Goal: Complete application form

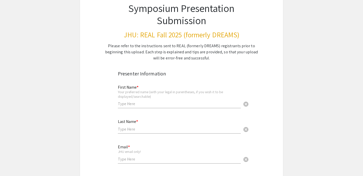
scroll to position [42, 0]
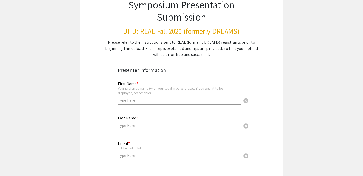
click at [159, 104] on div "First Name * Your preferred name (with your legal in parentheses, if you wish i…" at bounding box center [179, 91] width 123 height 28
click at [157, 98] on input "text" at bounding box center [179, 100] width 123 height 5
type input "Aijia"
type input "Xia"
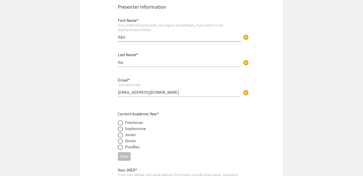
scroll to position [112, 0]
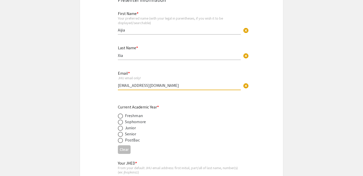
drag, startPoint x: 158, startPoint y: 88, endPoint x: 120, endPoint y: 87, distance: 38.7
click at [120, 87] on input "[EMAIL_ADDRESS][DOMAIN_NAME]" at bounding box center [179, 85] width 123 height 5
type input "a"
type input "[EMAIL_ADDRESS][DOMAIN_NAME]"
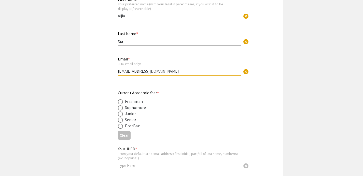
scroll to position [130, 0]
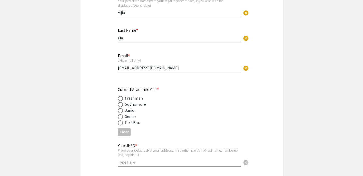
click at [127, 119] on div "Senior" at bounding box center [130, 117] width 11 height 6
click at [122, 118] on span at bounding box center [120, 117] width 5 height 5
click at [122, 118] on input "radio" at bounding box center [120, 117] width 5 height 5
radio input "true"
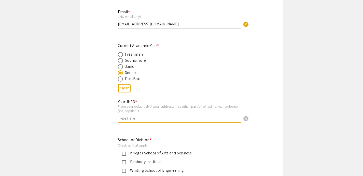
click at [126, 117] on input "text" at bounding box center [179, 118] width 123 height 5
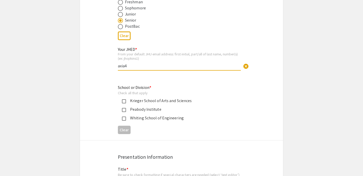
scroll to position [232, 0]
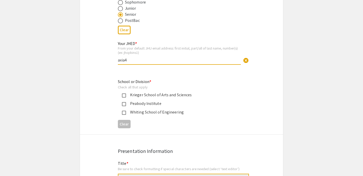
type input "axia4"
click at [124, 96] on mat-pseudo-checkbox at bounding box center [124, 96] width 4 height 4
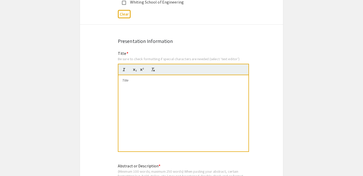
scroll to position [340, 0]
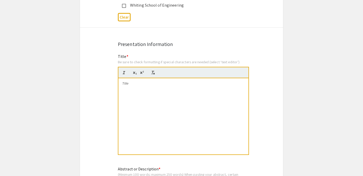
click at [132, 87] on div at bounding box center [183, 116] width 130 height 76
click at [147, 96] on div "Object Novelty and Risk: Speed Dynamics of Mice in a Thermal Plate Preference T…" at bounding box center [183, 116] width 130 height 76
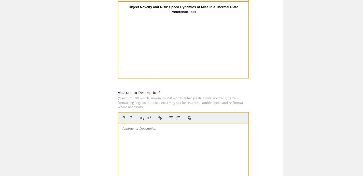
scroll to position [439, 0]
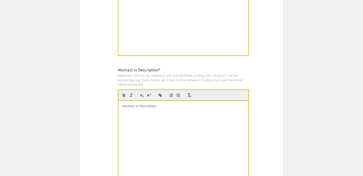
click at [146, 124] on div at bounding box center [183, 139] width 130 height 76
click at [161, 115] on div at bounding box center [183, 139] width 130 height 76
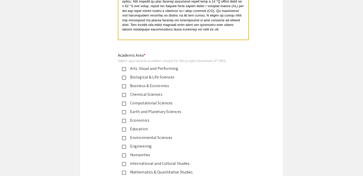
scroll to position [582, 0]
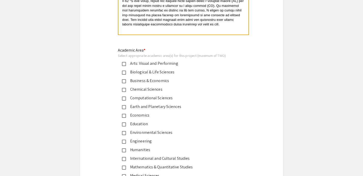
click at [165, 75] on div "Biological & Life Sciences" at bounding box center [179, 72] width 107 height 6
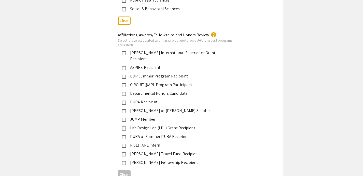
scroll to position [794, 0]
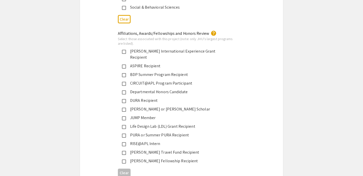
click at [171, 89] on div "Departmental Honors Candidate" at bounding box center [179, 92] width 107 height 6
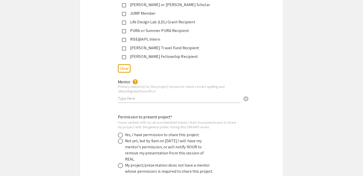
scroll to position [897, 0]
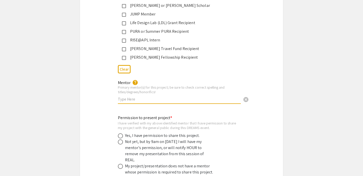
click at [146, 97] on input "text" at bounding box center [179, 99] width 123 height 5
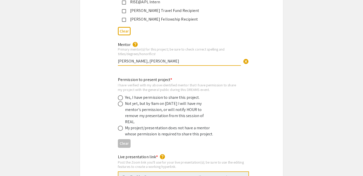
type input "[PERSON_NAME], [PERSON_NAME]"
click at [123, 95] on span at bounding box center [120, 97] width 5 height 5
click at [123, 95] on input "radio" at bounding box center [120, 97] width 5 height 5
radio input "true"
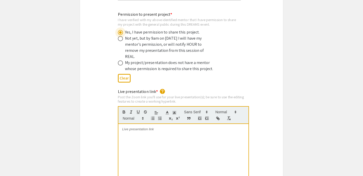
scroll to position [1022, 0]
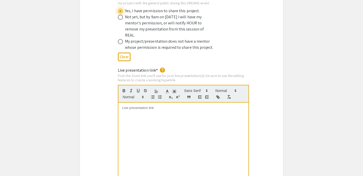
click at [150, 105] on div at bounding box center [183, 141] width 130 height 76
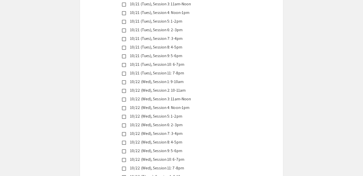
scroll to position [1463, 0]
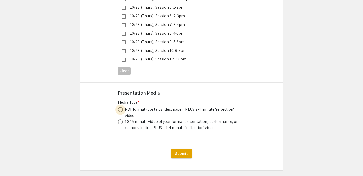
click at [122, 107] on span at bounding box center [120, 109] width 5 height 5
click at [122, 107] on input "radio" at bounding box center [120, 109] width 5 height 5
radio input "true"
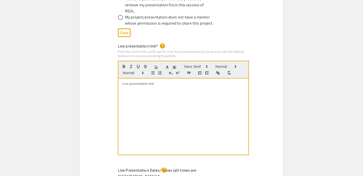
scroll to position [1027, 0]
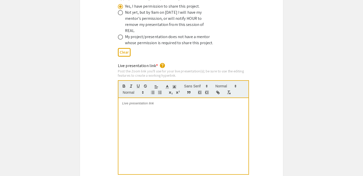
click at [143, 101] on p at bounding box center [183, 103] width 122 height 5
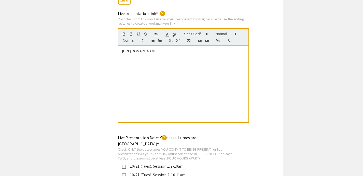
scroll to position [1157, 0]
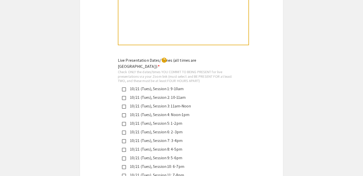
click at [170, 58] on mat-label "Live Presentation Dates/Times (all times are Eastern US): *" at bounding box center [157, 63] width 78 height 11
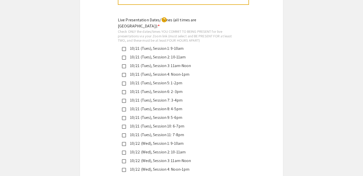
scroll to position [1199, 0]
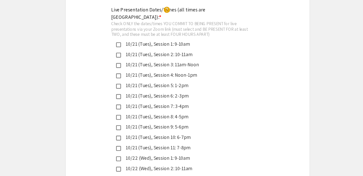
click at [151, 96] on div "10/21 (Tues), Session 7: 3-4pm" at bounding box center [179, 99] width 107 height 6
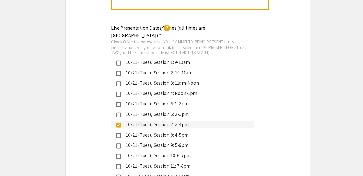
scroll to position [1184, 0]
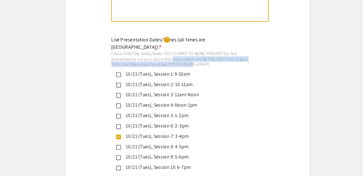
drag, startPoint x: 171, startPoint y: 34, endPoint x: 186, endPoint y: 38, distance: 15.7
click at [186, 43] on div "Check ONLY the dates/times YOU COMMIT TO BEING PRESENT for live presentations v…" at bounding box center [177, 49] width 119 height 13
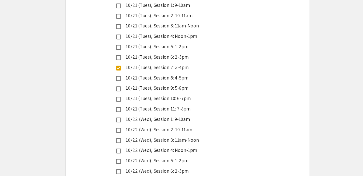
scroll to position [1219, 0]
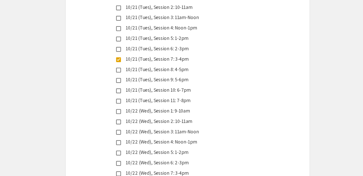
click at [172, 128] on div "10/22 (Wed), Session 2: 10-11am" at bounding box center [179, 131] width 107 height 6
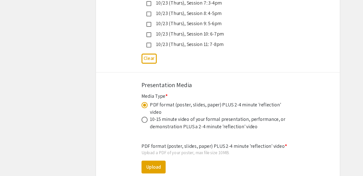
scroll to position [1502, 0]
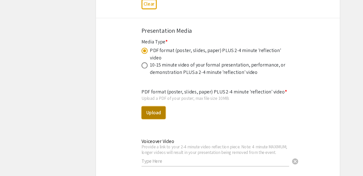
click at [129, 118] on button "Upload" at bounding box center [128, 123] width 20 height 11
click at [132, 118] on button "Upload" at bounding box center [128, 123] width 20 height 11
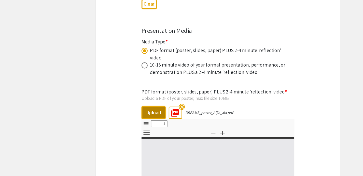
select select "custom"
type input "0"
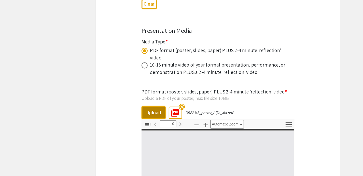
select select "custom"
type input "1"
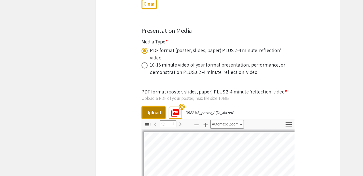
scroll to position [4, 0]
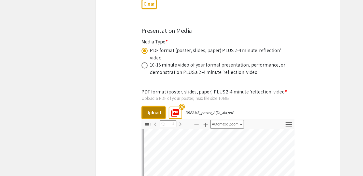
select select "auto"
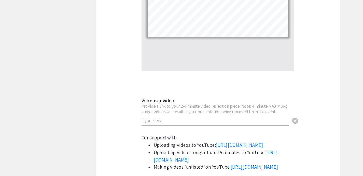
scroll to position [1672, 0]
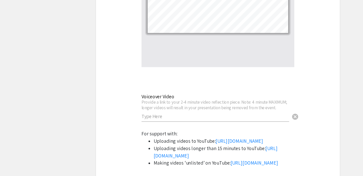
click at [190, 114] on div "Voiceover Video Provide a link to your 2-4 minute video reflection piece. Note:…" at bounding box center [179, 117] width 123 height 28
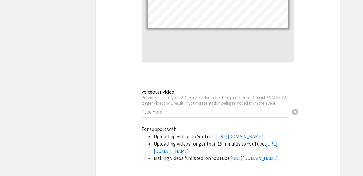
scroll to position [1676, 0]
paste input "[URL][DOMAIN_NAME]"
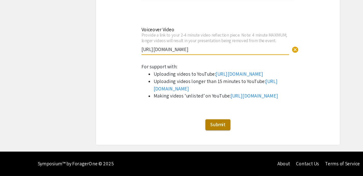
scroll to position [1742, 0]
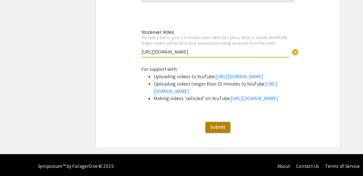
type input "[URL][DOMAIN_NAME]"
click at [178, 134] on span "Submit" at bounding box center [181, 133] width 13 height 5
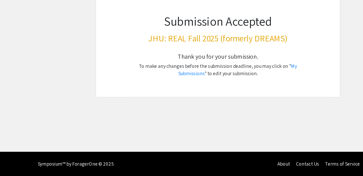
scroll to position [0, 0]
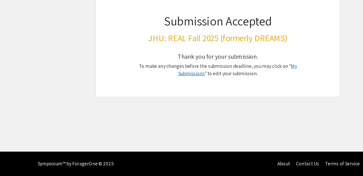
click at [235, 85] on link "My Submissions" at bounding box center [197, 87] width 99 height 11
